Goal: Transaction & Acquisition: Download file/media

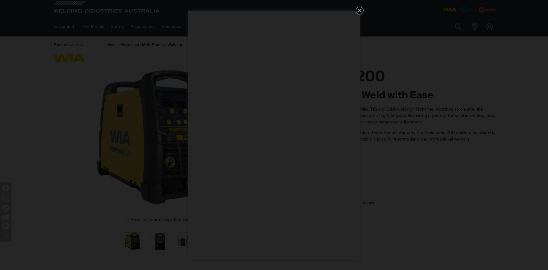
click at [357, 10] on icon "Get 5 WIA Welding Guides Free!" at bounding box center [359, 10] width 7 height 7
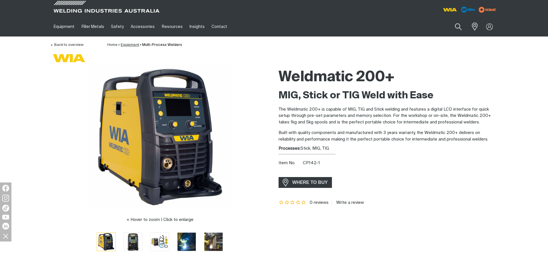
click at [130, 45] on link "Equipment" at bounding box center [130, 45] width 19 height 4
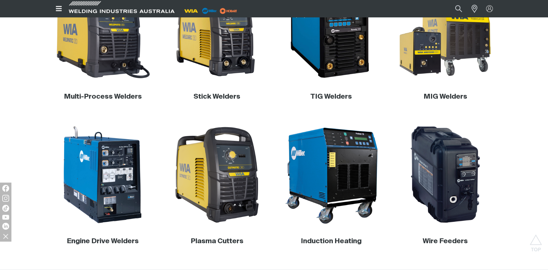
scroll to position [175, 0]
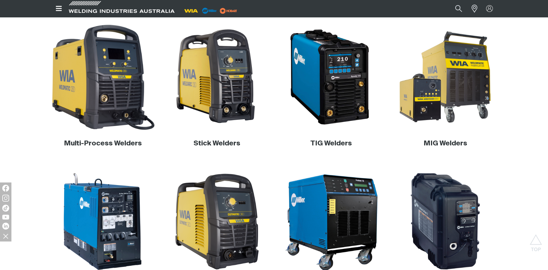
click at [123, 51] on img at bounding box center [102, 77] width 109 height 109
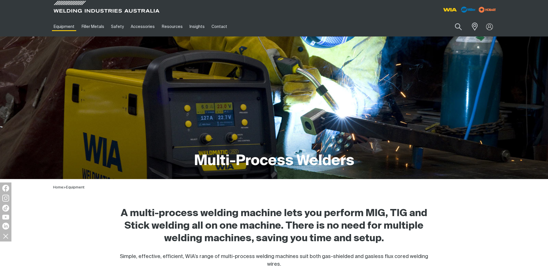
scroll to position [204, 0]
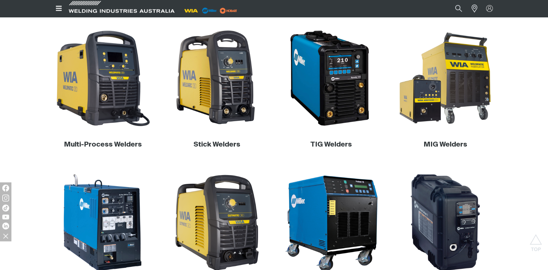
scroll to position [175, 0]
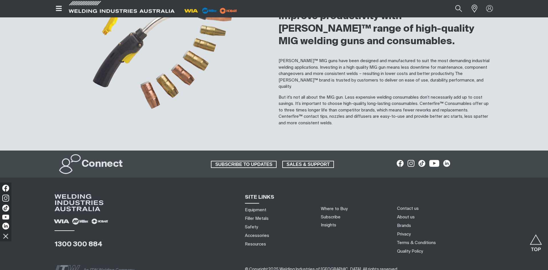
scroll to position [583, 0]
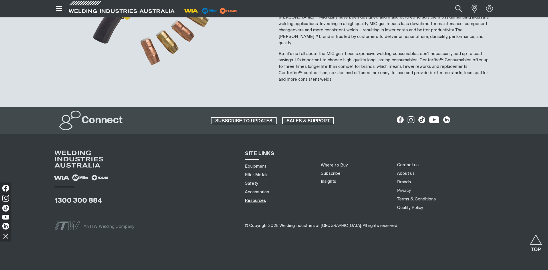
click at [256, 198] on link "Resources" at bounding box center [255, 201] width 21 height 6
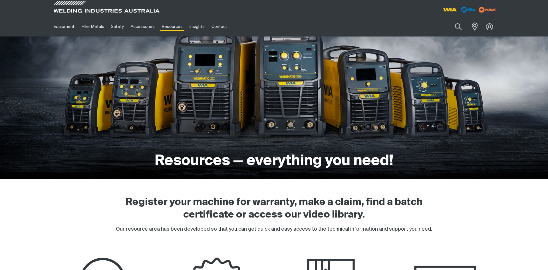
scroll to position [204, 0]
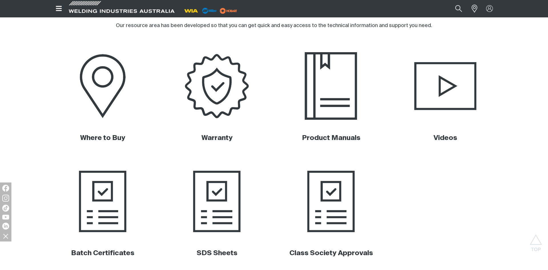
click at [322, 89] on img at bounding box center [331, 86] width 116 height 77
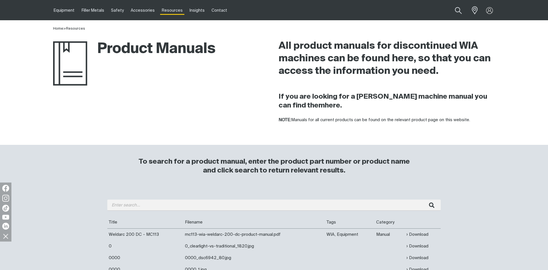
scroll to position [58, 0]
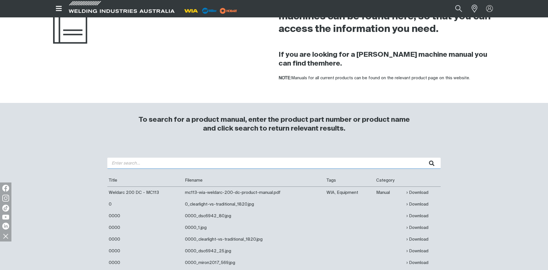
click at [163, 165] on input "search" at bounding box center [273, 163] width 333 height 11
type input "200i"
click at [422, 158] on button "submit" at bounding box center [431, 163] width 18 height 11
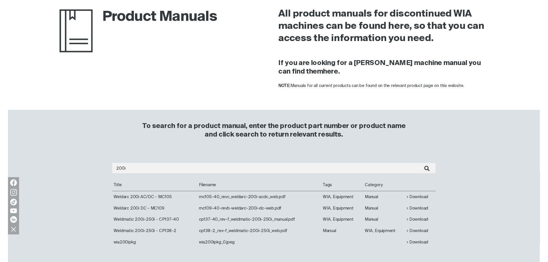
scroll to position [58, 0]
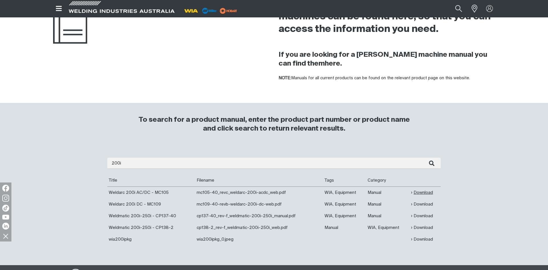
click at [425, 194] on link "Download" at bounding box center [422, 192] width 22 height 7
click at [427, 218] on link "Download" at bounding box center [422, 216] width 22 height 7
